Goal: Task Accomplishment & Management: Manage account settings

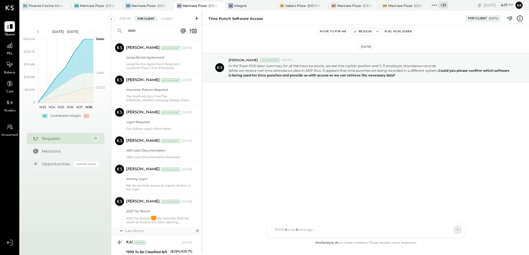
scroll to position [357, 0]
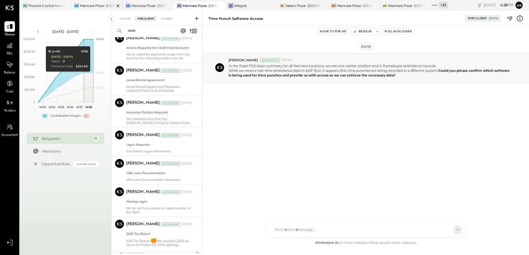
click at [93, 7] on div "Marinara Pizza- [GEOGRAPHIC_DATA]" at bounding box center [97, 5] width 35 height 5
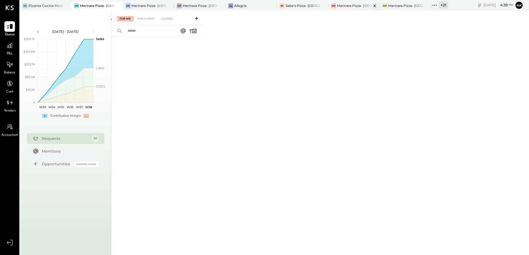
click at [354, 6] on div "Marinara Pizza- [GEOGRAPHIC_DATA]" at bounding box center [354, 5] width 35 height 5
click at [163, 17] on div "Closed" at bounding box center [166, 19] width 17 height 6
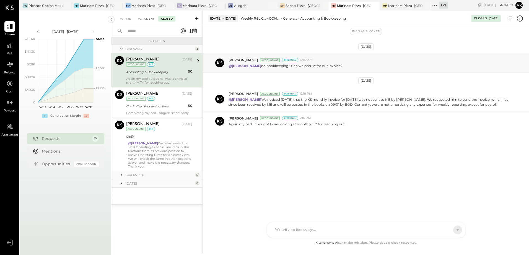
click at [143, 17] on div "For Client" at bounding box center [146, 19] width 22 height 6
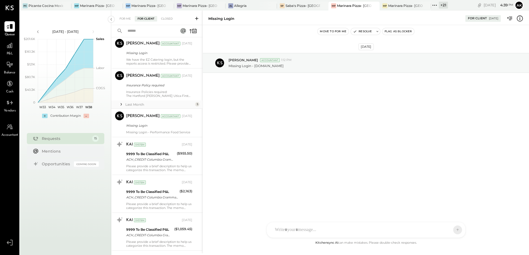
scroll to position [302, 0]
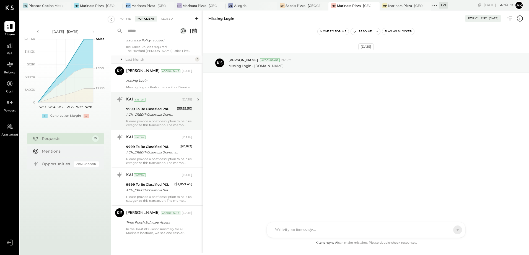
click at [160, 122] on div "Please provide a brief description to help us categorize this transaction. The …" at bounding box center [159, 123] width 66 height 8
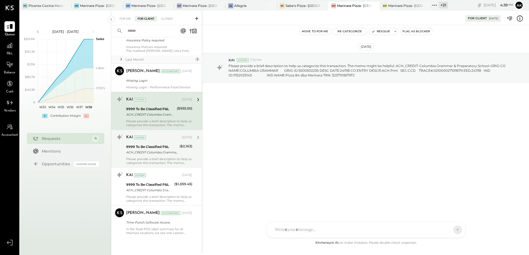
click at [162, 151] on div "ACH_CREDIT-Columbia Grammar & Preparatory School-ORIG CO NAME:COLUMBIA GRAMMAR …" at bounding box center [152, 153] width 52 height 6
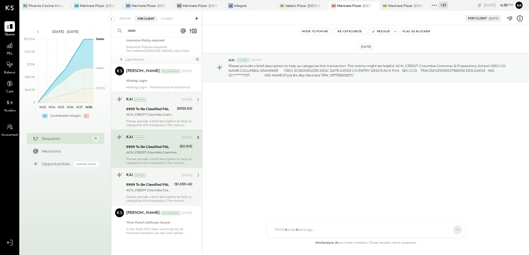
click at [161, 190] on div "ACH_CREDIT-Columbia Grammar & Preparatory School-ORIG CO NAME:COLUMBIA GRAMMAR …" at bounding box center [149, 191] width 46 height 6
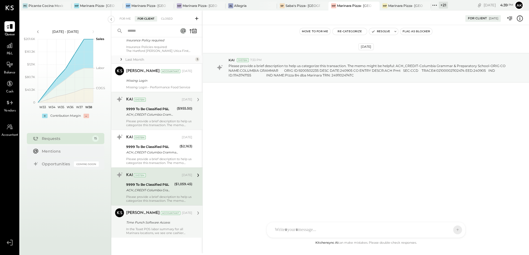
click at [158, 229] on div "In the Toast POS labor summary for all Marinara locations, we see one cashier p…" at bounding box center [159, 232] width 66 height 8
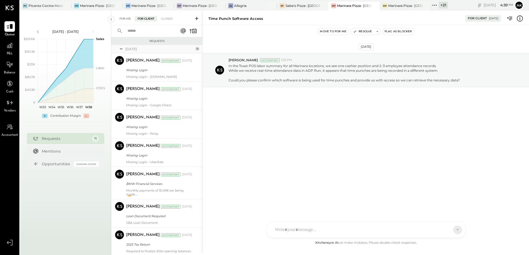
click at [128, 18] on div "For Me" at bounding box center [125, 19] width 17 height 6
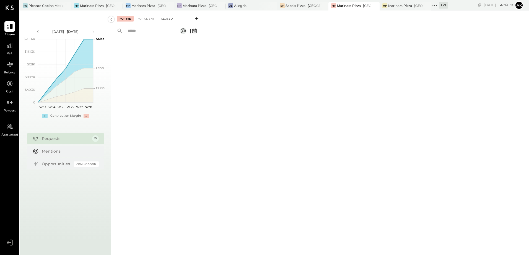
click at [163, 16] on div "Closed" at bounding box center [166, 19] width 17 height 6
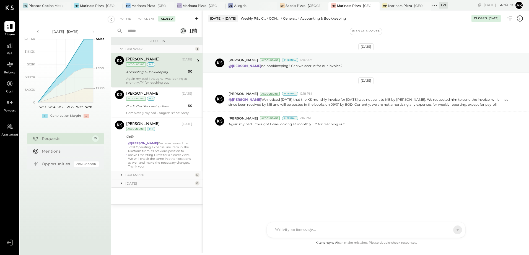
click at [122, 174] on icon at bounding box center [121, 176] width 6 height 6
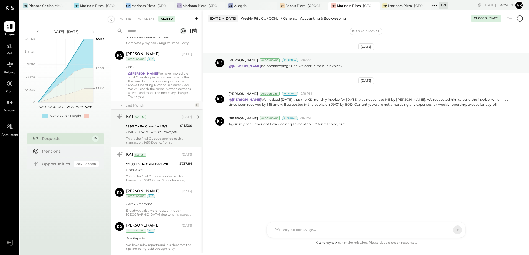
scroll to position [83, 0]
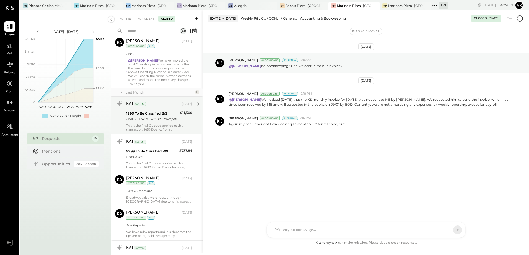
click at [159, 119] on div "ORIG CO NAME:124730 - Townpat ORIG ID:9000594961 DESC DATE:080224 CO ENTRY DESC…" at bounding box center [152, 119] width 52 height 6
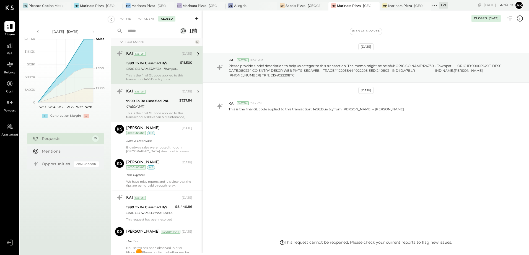
scroll to position [138, 0]
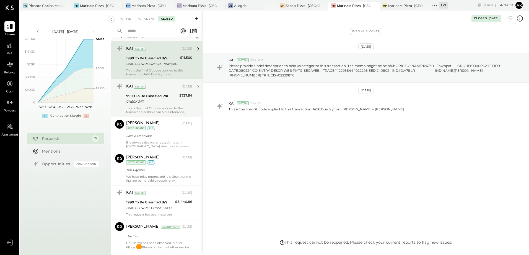
click at [162, 108] on div "This is the final GL code applied to this transaction: 6810:Repair & Maintenanc…" at bounding box center [159, 110] width 66 height 8
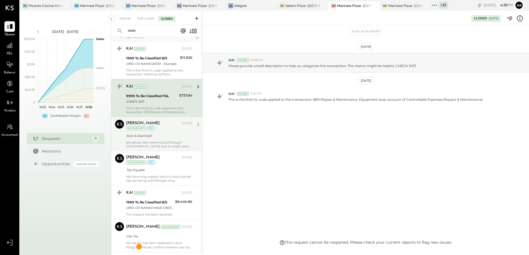
click at [161, 134] on div "Slice & DoorDash" at bounding box center [158, 136] width 64 height 6
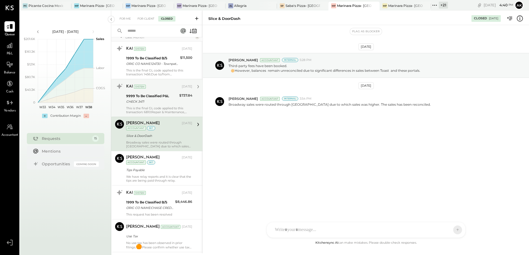
click at [160, 99] on div "CHECK 3471" at bounding box center [151, 102] width 51 height 6
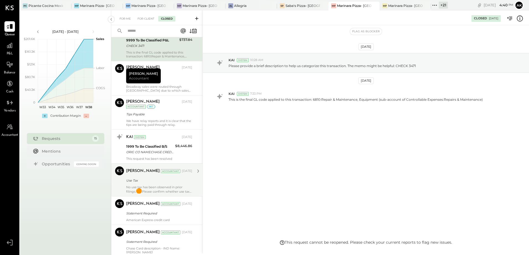
scroll to position [221, 0]
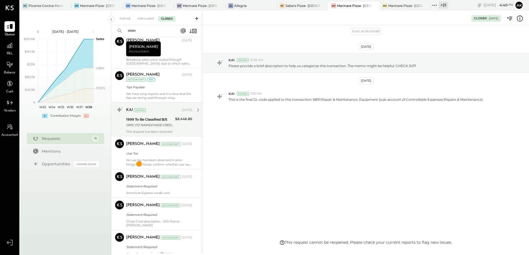
click at [180, 128] on div "$8,446.86" at bounding box center [183, 122] width 17 height 12
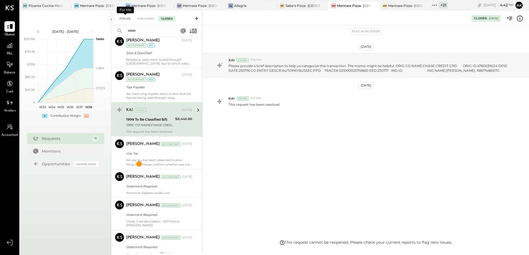
click at [130, 17] on div "For Me" at bounding box center [125, 19] width 17 height 6
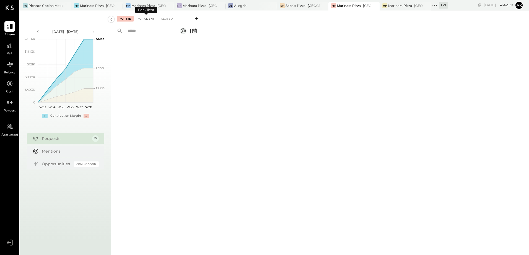
click at [141, 18] on div "For Client" at bounding box center [146, 19] width 22 height 6
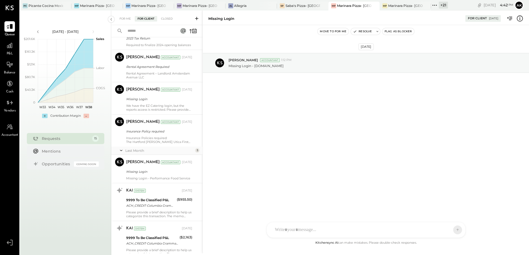
scroll to position [302, 0]
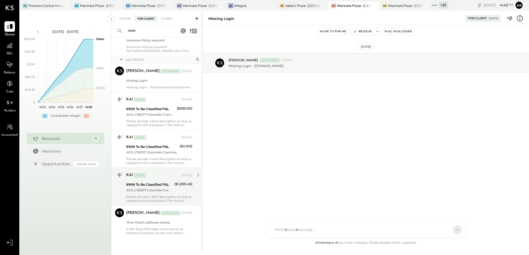
click at [168, 190] on div "ACH_CREDIT-Columbia Grammar & Preparatory School-ORIG CO NAME:COLUMBIA GRAMMAR …" at bounding box center [149, 191] width 46 height 6
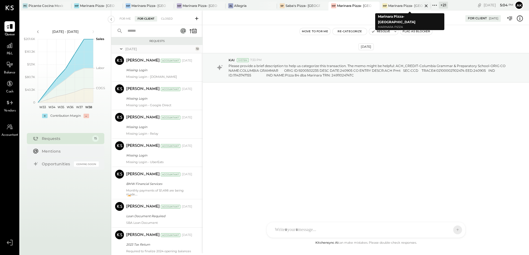
click at [404, 6] on div "Marinara Pizza- [GEOGRAPHIC_DATA]" at bounding box center [405, 5] width 35 height 5
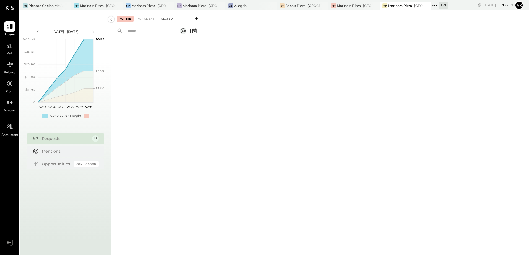
click at [169, 18] on div "Closed" at bounding box center [166, 19] width 17 height 6
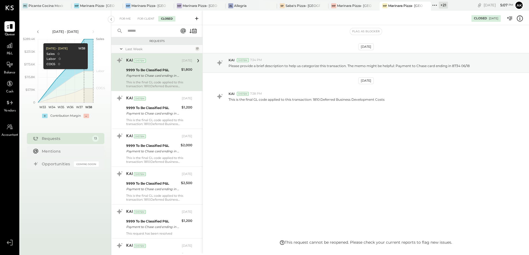
click at [176, 67] on div "9999 To Be Classified P&L" at bounding box center [152, 70] width 53 height 6
click at [197, 62] on icon at bounding box center [197, 60] width 7 height 7
click at [196, 61] on icon at bounding box center [197, 60] width 7 height 7
click at [163, 70] on div "9999 To Be Classified P&L" at bounding box center [152, 70] width 53 height 6
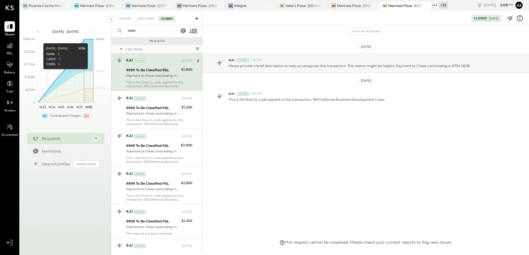
click at [163, 70] on div "9999 To Be Classified P&L" at bounding box center [152, 70] width 53 height 6
drag, startPoint x: 163, startPoint y: 70, endPoint x: 164, endPoint y: 83, distance: 13.1
click at [164, 83] on div "This is the final GL code applied to this transaction: 1810:Deferred Business D…" at bounding box center [159, 84] width 66 height 8
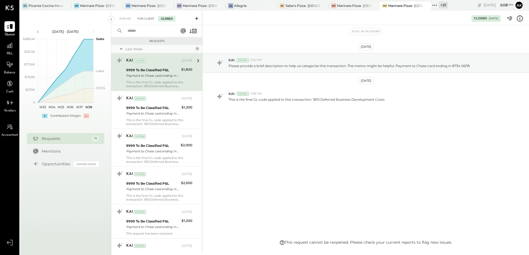
click at [146, 17] on div "For Client" at bounding box center [146, 19] width 22 height 6
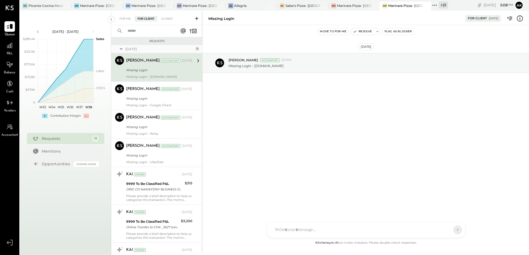
click at [127, 15] on div "For Me For Client Closed" at bounding box center [156, 18] width 91 height 15
click at [127, 21] on div "For Me" at bounding box center [125, 19] width 17 height 6
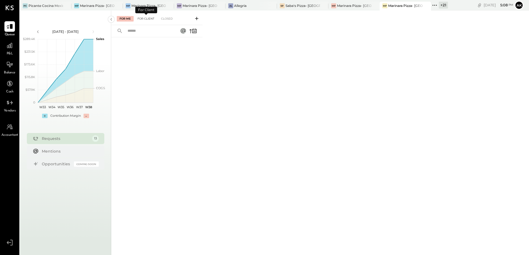
click at [146, 19] on div "For Client" at bounding box center [146, 19] width 22 height 6
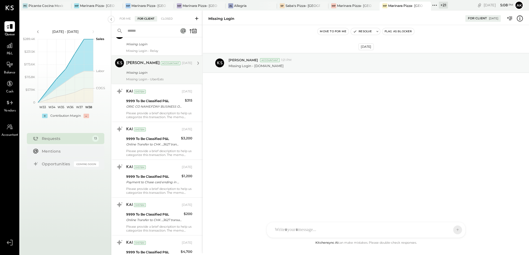
scroll to position [111, 0]
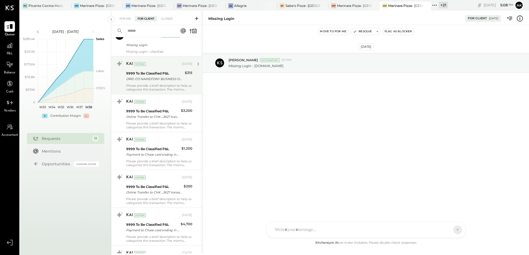
click at [153, 88] on div "Please provide a brief description to help us categorize this transaction. The …" at bounding box center [159, 88] width 66 height 8
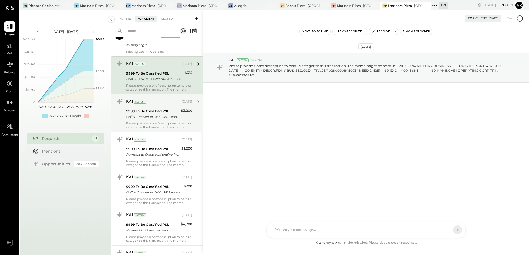
click at [144, 124] on div "Please provide a brief description to help us categorize this transaction. The …" at bounding box center [159, 126] width 66 height 8
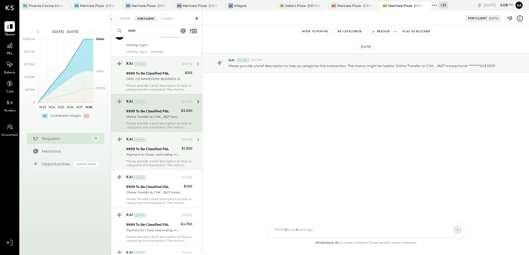
click at [146, 152] on div "Payment to Chase card ending in 8734 08/12" at bounding box center [153, 155] width 54 height 6
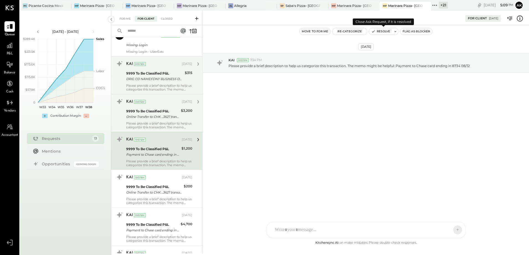
click at [385, 30] on button "Resolve" at bounding box center [380, 31] width 23 height 7
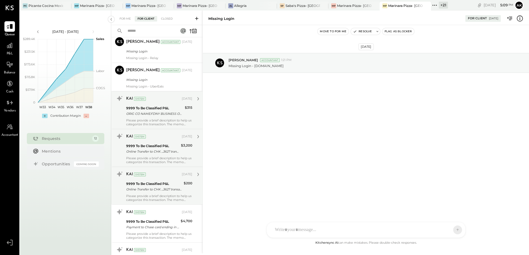
scroll to position [83, 0]
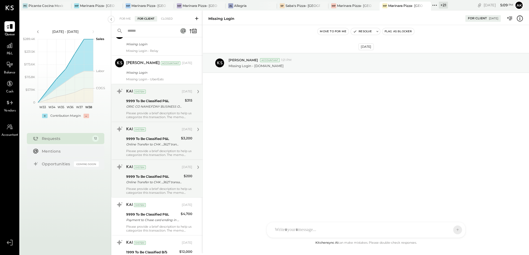
click at [151, 187] on div "Please provide a brief description to help us categorize this transaction. The …" at bounding box center [159, 191] width 66 height 8
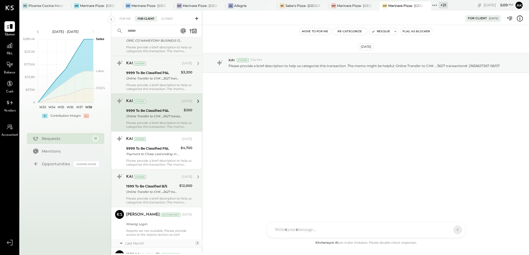
scroll to position [166, 0]
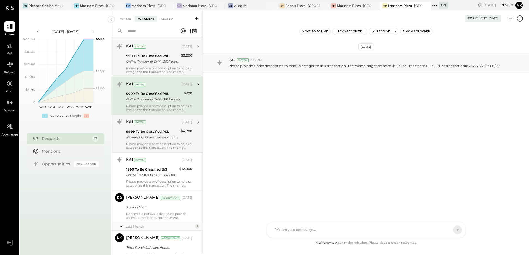
click at [155, 146] on div "Please provide a brief description to help us categorize this transaction. The …" at bounding box center [159, 146] width 66 height 8
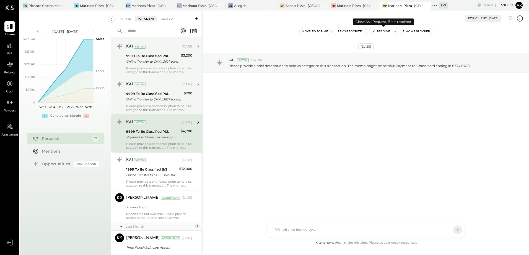
click at [381, 31] on button "Resolve" at bounding box center [380, 31] width 23 height 7
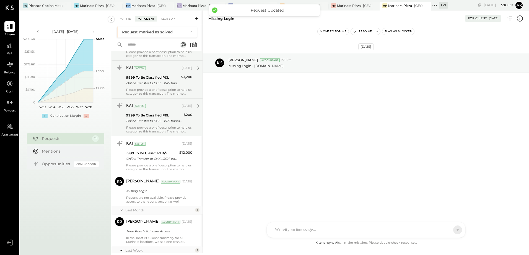
scroll to position [166, 0]
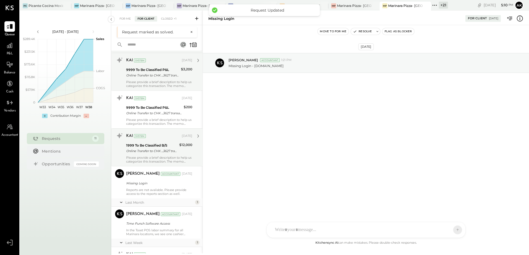
click at [155, 153] on div "Online Transfer to CHK ...3627 transaction#: 25330738495 07/01" at bounding box center [151, 151] width 51 height 6
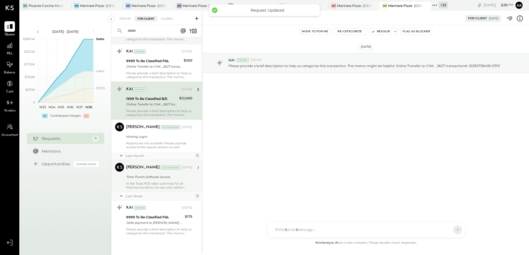
scroll to position [199, 0]
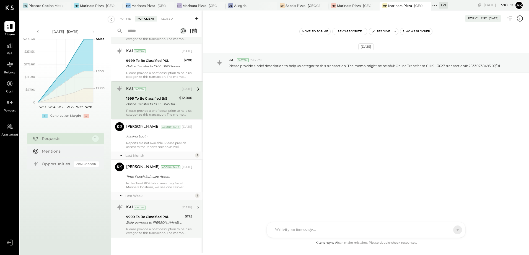
click at [155, 221] on div "Zelle payment to [PERSON_NAME] Son JPM99blz6qc6" at bounding box center [154, 223] width 57 height 6
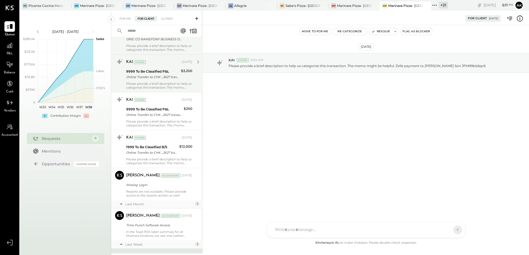
scroll to position [166, 0]
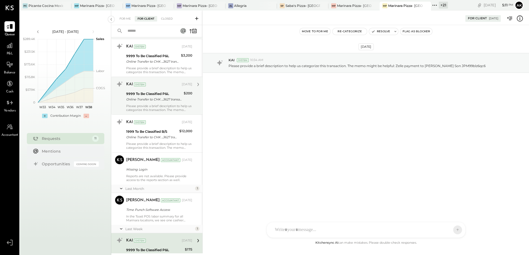
click at [147, 106] on div "Please provide a brief description to help us categorize this transaction. The …" at bounding box center [159, 108] width 66 height 8
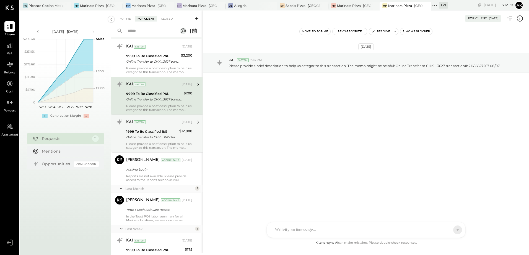
click at [143, 142] on div "Please provide a brief description to help us categorize this transaction. The …" at bounding box center [159, 146] width 66 height 8
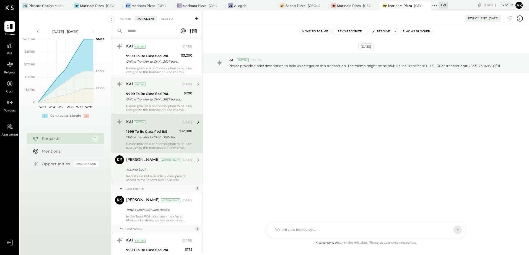
click at [147, 172] on div "Missing Login" at bounding box center [158, 170] width 64 height 6
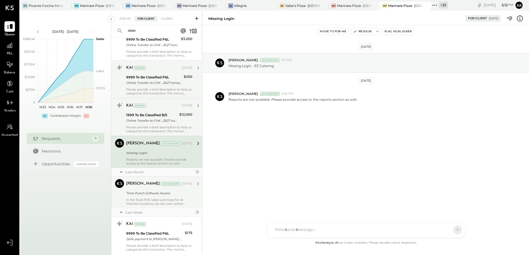
scroll to position [199, 0]
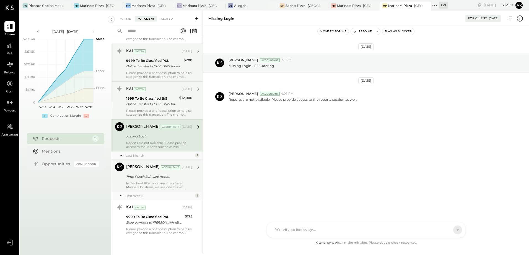
click at [146, 177] on div "Time Punch Software Access" at bounding box center [158, 177] width 64 height 6
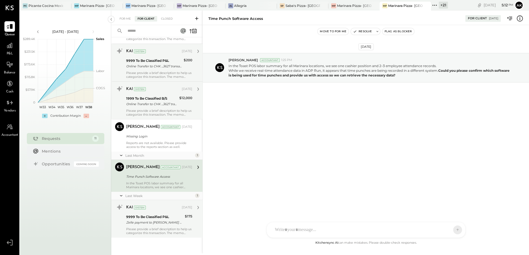
click at [154, 221] on div "Zelle payment to [PERSON_NAME] Son JPM99blz6qc6" at bounding box center [154, 223] width 57 height 6
